Goal: Task Accomplishment & Management: Manage account settings

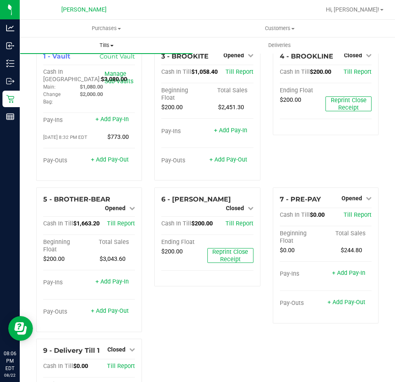
click at [116, 44] on span "Tills" at bounding box center [106, 45] width 173 height 7
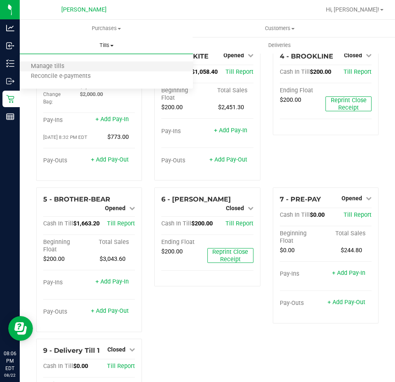
click at [85, 66] on li "Manage tills" at bounding box center [106, 67] width 173 height 10
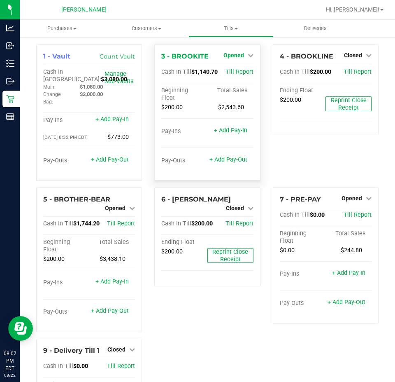
click at [229, 56] on span "Opened" at bounding box center [234, 55] width 21 height 7
click at [240, 77] on div "Close Till" at bounding box center [234, 73] width 61 height 10
click at [241, 73] on link "Close Till" at bounding box center [235, 72] width 22 height 7
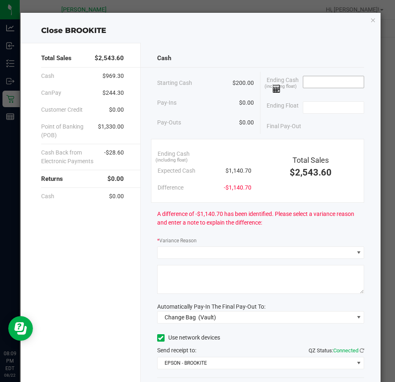
click at [334, 84] on input at bounding box center [334, 82] width 61 height 12
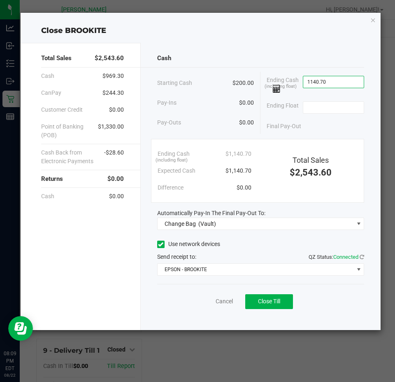
type input "$1,140.70"
type input "$200.00"
click at [317, 210] on div "Automatically Pay-In The Final Pay-Out To:" at bounding box center [261, 213] width 208 height 9
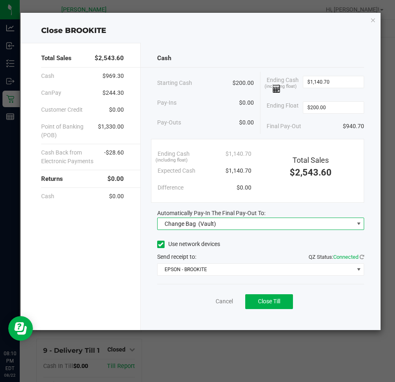
click at [323, 227] on span "Change Bag (Vault)" at bounding box center [256, 224] width 196 height 12
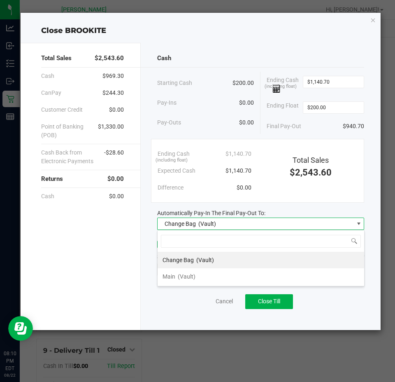
scroll to position [12, 207]
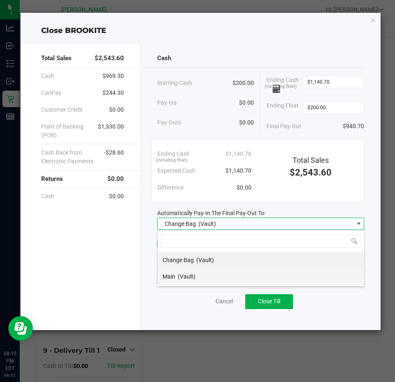
click at [188, 278] on span "(Vault)" at bounding box center [187, 276] width 18 height 7
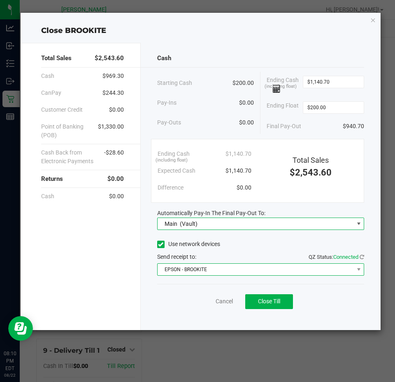
click at [240, 273] on span "EPSON - BROOKITE" at bounding box center [256, 270] width 196 height 12
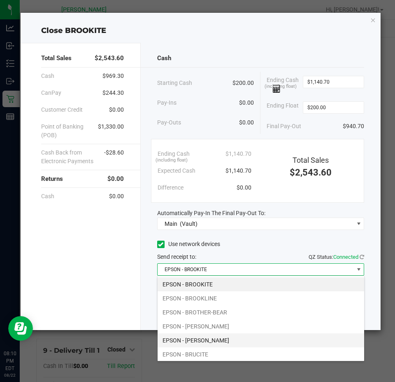
click at [227, 341] on li "EPSON - [PERSON_NAME]" at bounding box center [261, 340] width 207 height 14
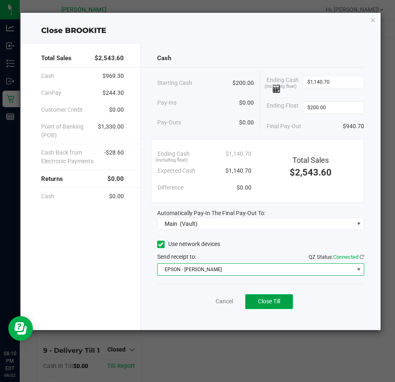
click at [280, 303] on span "Close Till" at bounding box center [269, 301] width 22 height 7
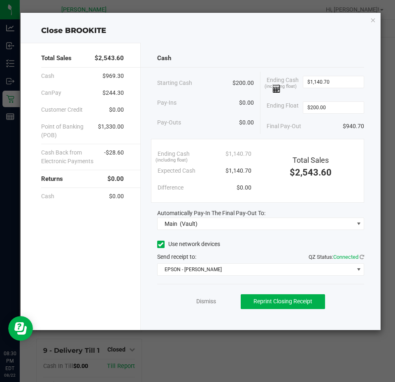
click at [205, 306] on div "Dismiss Reprint Closing Receipt" at bounding box center [261, 300] width 208 height 32
click at [208, 301] on link "Dismiss" at bounding box center [206, 301] width 20 height 9
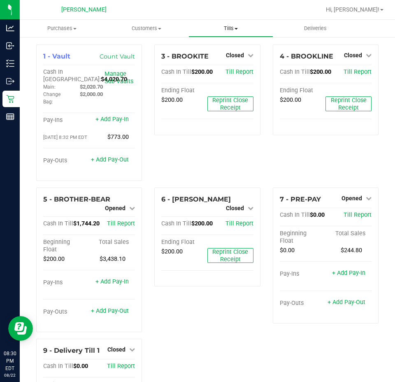
click at [234, 26] on span "Tills" at bounding box center [231, 28] width 84 height 7
click at [212, 49] on span "Manage tills" at bounding box center [217, 49] width 56 height 7
click at [120, 211] on span "Opened" at bounding box center [115, 208] width 21 height 7
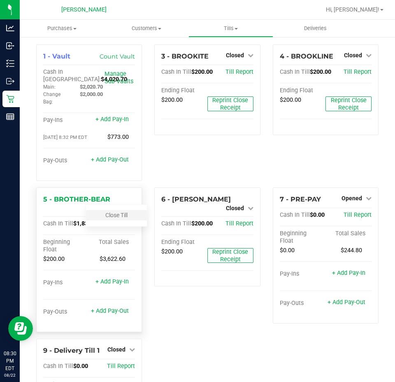
click at [129, 220] on div "Close Till" at bounding box center [116, 215] width 61 height 10
click at [123, 217] on link "Close Till" at bounding box center [116, 215] width 22 height 7
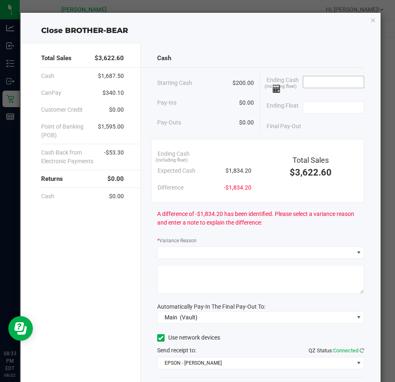
click at [327, 87] on input at bounding box center [334, 82] width 61 height 12
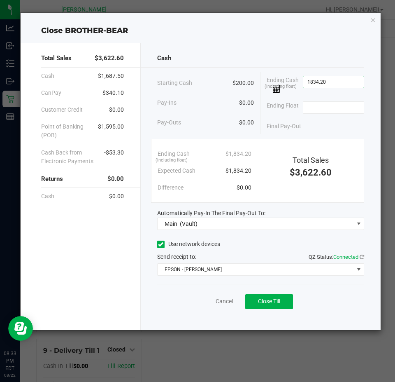
type input "$1,834.20"
type input "$200.00"
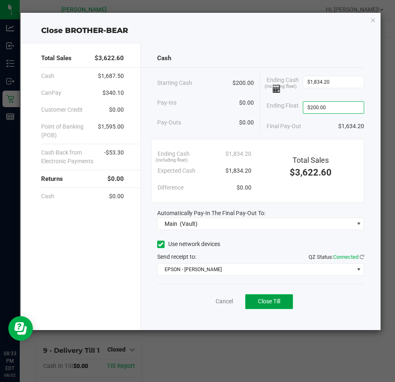
click at [269, 296] on button "Close Till" at bounding box center [270, 301] width 48 height 15
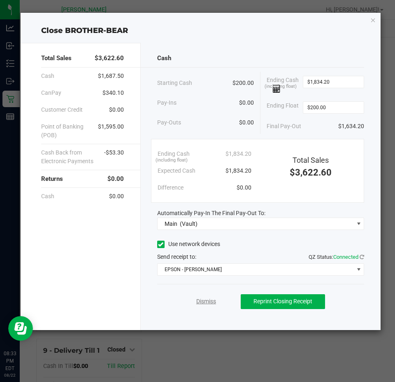
click at [215, 299] on link "Dismiss" at bounding box center [206, 301] width 20 height 9
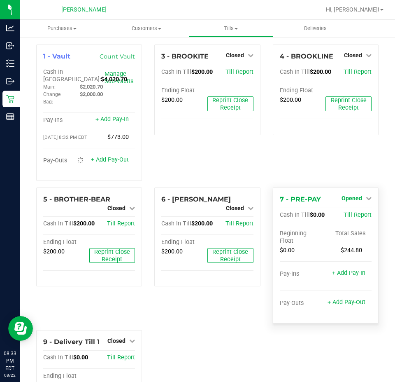
click at [353, 199] on span "Opened" at bounding box center [352, 198] width 21 height 7
click at [348, 218] on link "Close Till" at bounding box center [353, 215] width 22 height 7
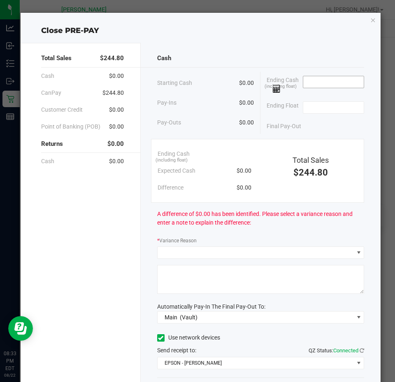
click at [335, 84] on input at bounding box center [334, 82] width 61 height 12
type input "$0.00"
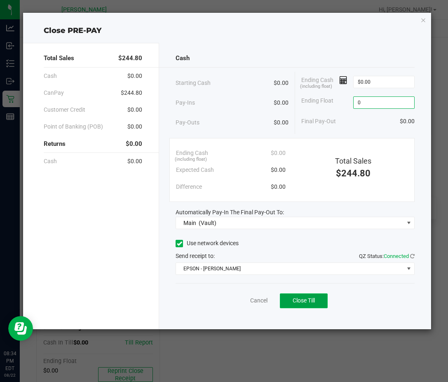
type input "$0.00"
click at [302, 302] on span "Close Till" at bounding box center [303, 300] width 22 height 7
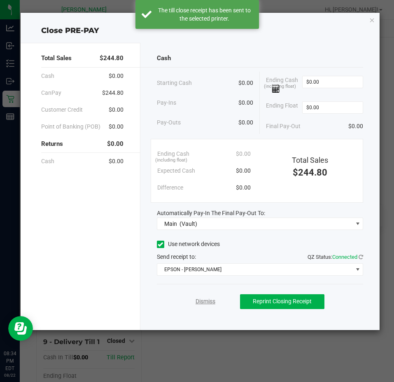
click at [214, 305] on link "Dismiss" at bounding box center [206, 301] width 20 height 9
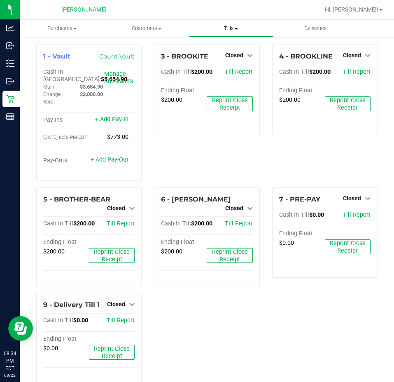
drag, startPoint x: 215, startPoint y: 27, endPoint x: 214, endPoint y: 40, distance: 12.4
click at [215, 27] on span "Tills" at bounding box center [231, 28] width 84 height 7
click at [222, 58] on span "Reconcile e-payments" at bounding box center [230, 59] width 82 height 7
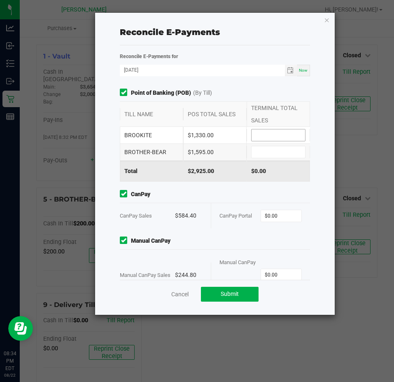
click at [268, 137] on input at bounding box center [279, 135] width 54 height 12
type input "$1,330.00"
type input "$1,595.00"
type input "$584.40"
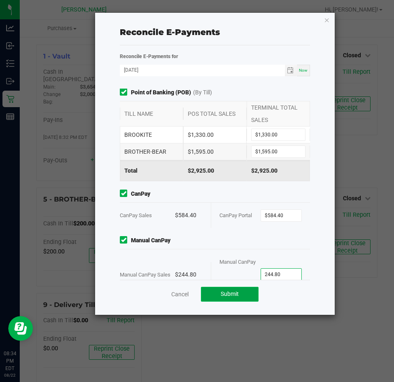
type input "$244.80"
click at [221, 289] on button "Submit" at bounding box center [230, 294] width 58 height 15
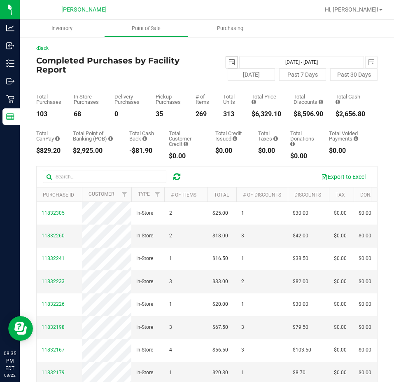
click at [231, 63] on span "select" at bounding box center [232, 62] width 7 height 7
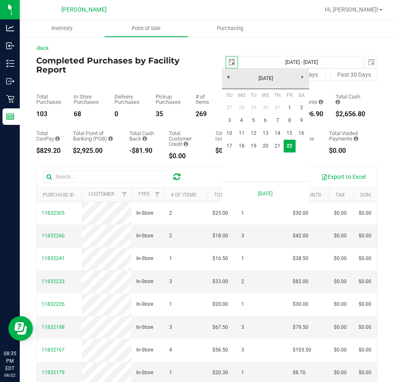
scroll to position [0, 21]
click at [231, 147] on link "17" at bounding box center [230, 146] width 12 height 13
type input "2025-08-17"
type input "Aug 17, 2025 - Aug 22, 2025"
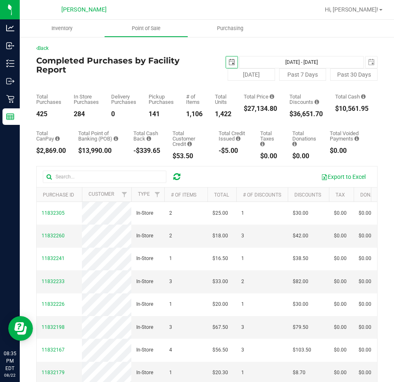
click at [229, 63] on span "select" at bounding box center [232, 62] width 7 height 7
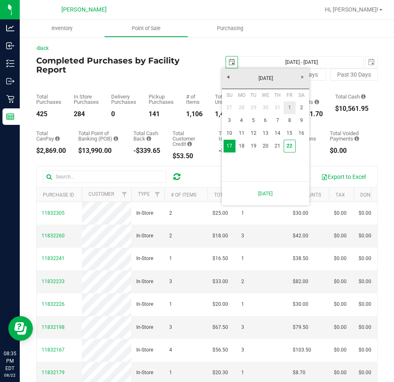
click at [289, 108] on link "1" at bounding box center [290, 107] width 12 height 13
type input "2025-08-01"
type input "Aug 1, 2025 - Aug 22, 2025"
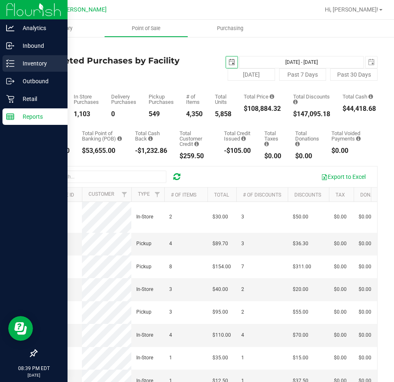
click at [11, 66] on line at bounding box center [11, 66] width 5 height 0
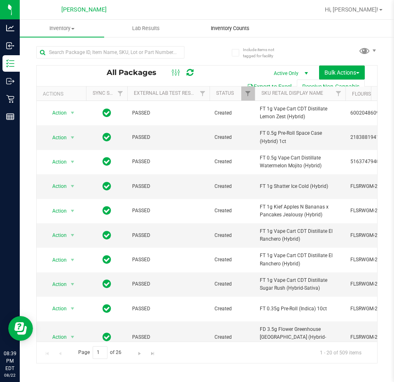
click at [235, 27] on span "Inventory Counts" at bounding box center [230, 28] width 61 height 7
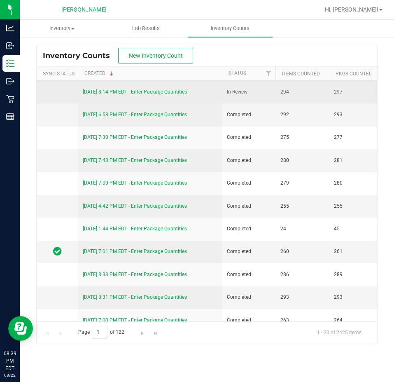
click at [155, 88] on div "8/22/25 8:14 PM EDT - Enter Package Quantities" at bounding box center [150, 92] width 134 height 8
click at [155, 89] on link "8/22/25 8:14 PM EDT - Enter Package Quantities" at bounding box center [135, 92] width 104 height 6
